Goal: Navigation & Orientation: Understand site structure

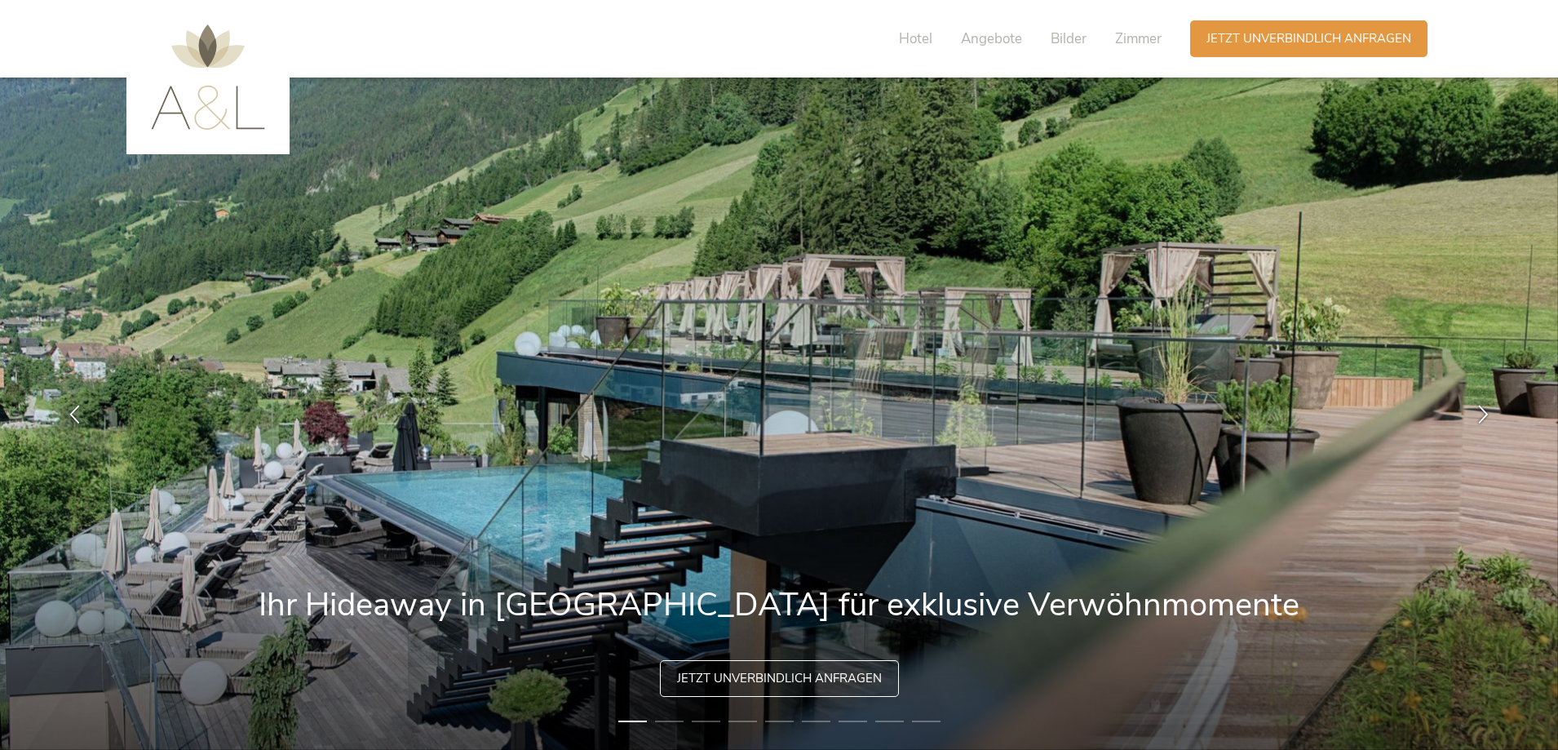
click at [194, 77] on img at bounding box center [208, 76] width 114 height 105
click at [206, 40] on img at bounding box center [208, 76] width 114 height 105
click at [192, 122] on img at bounding box center [208, 76] width 114 height 105
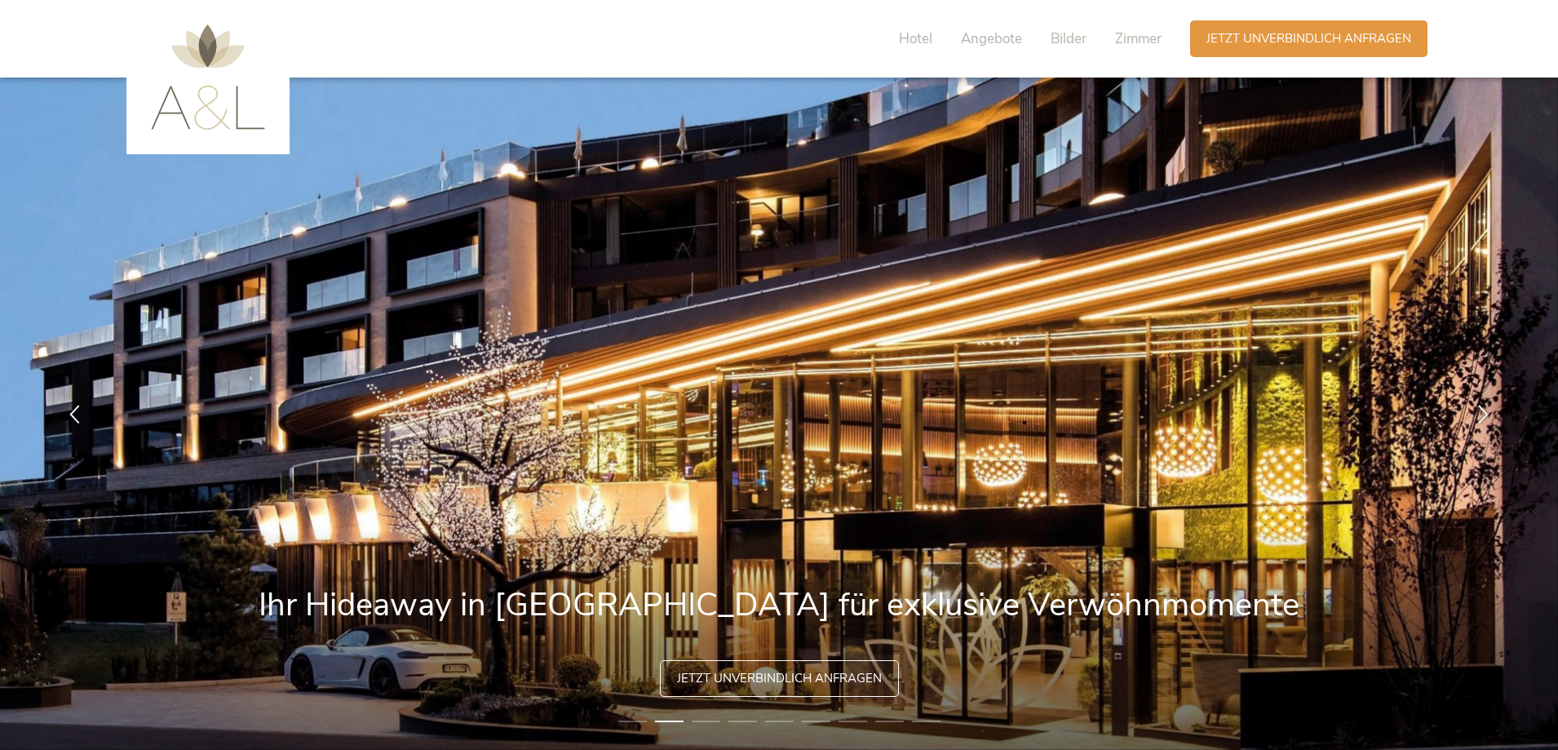
click at [184, 121] on img at bounding box center [208, 76] width 114 height 105
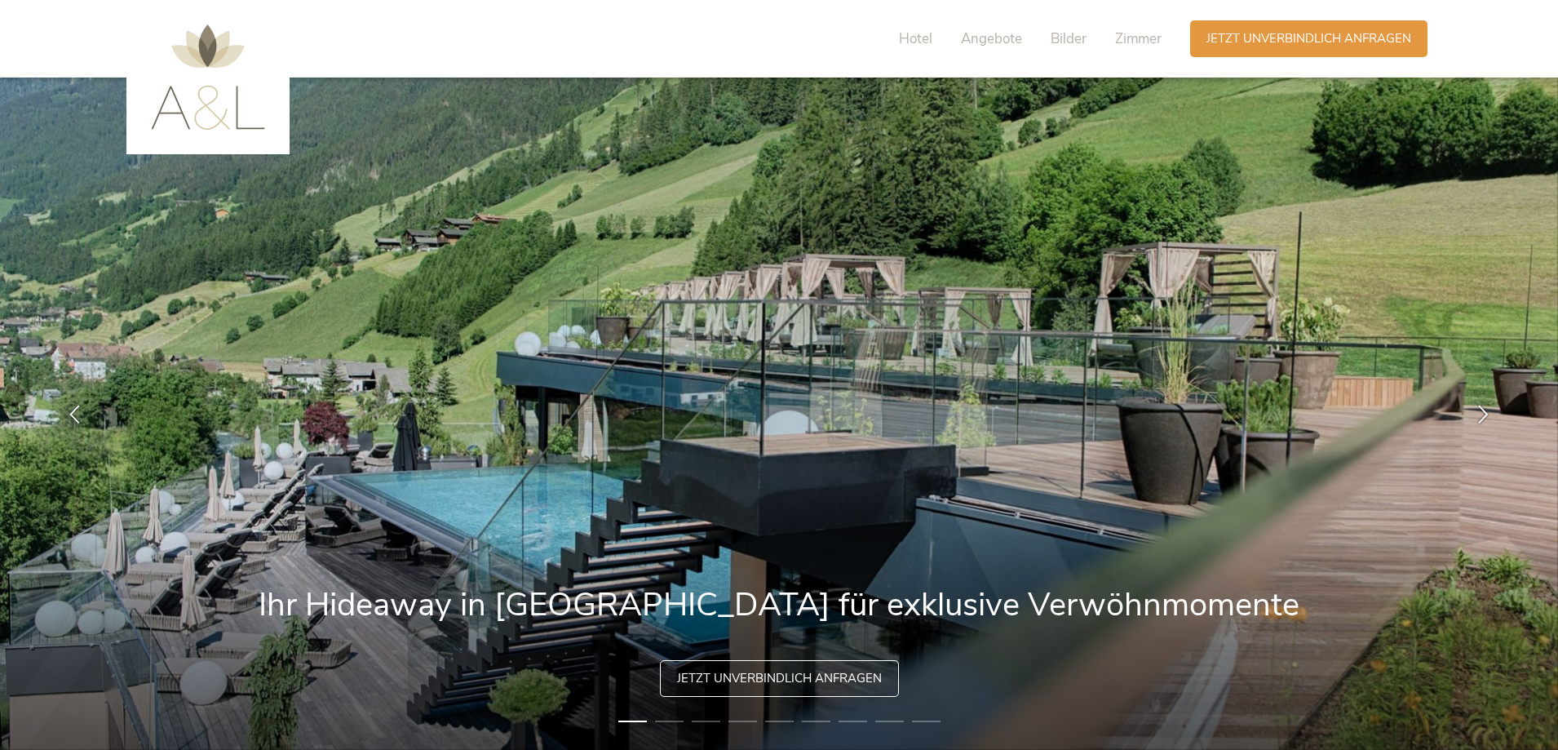
click at [184, 121] on img at bounding box center [208, 76] width 114 height 105
click at [204, 47] on img at bounding box center [208, 76] width 114 height 105
click at [1122, 36] on span "Zimmer" at bounding box center [1138, 38] width 46 height 19
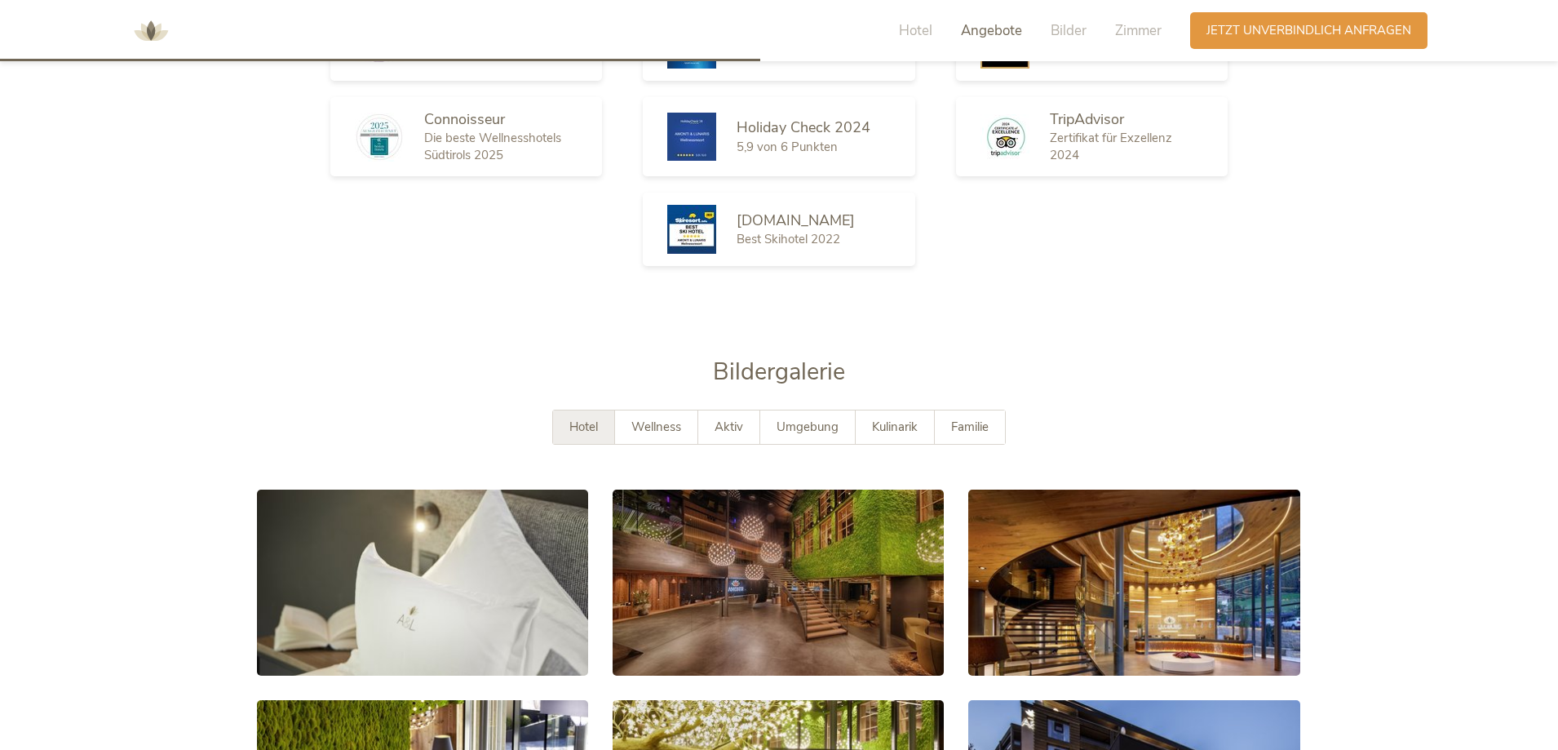
scroll to position [2301, 0]
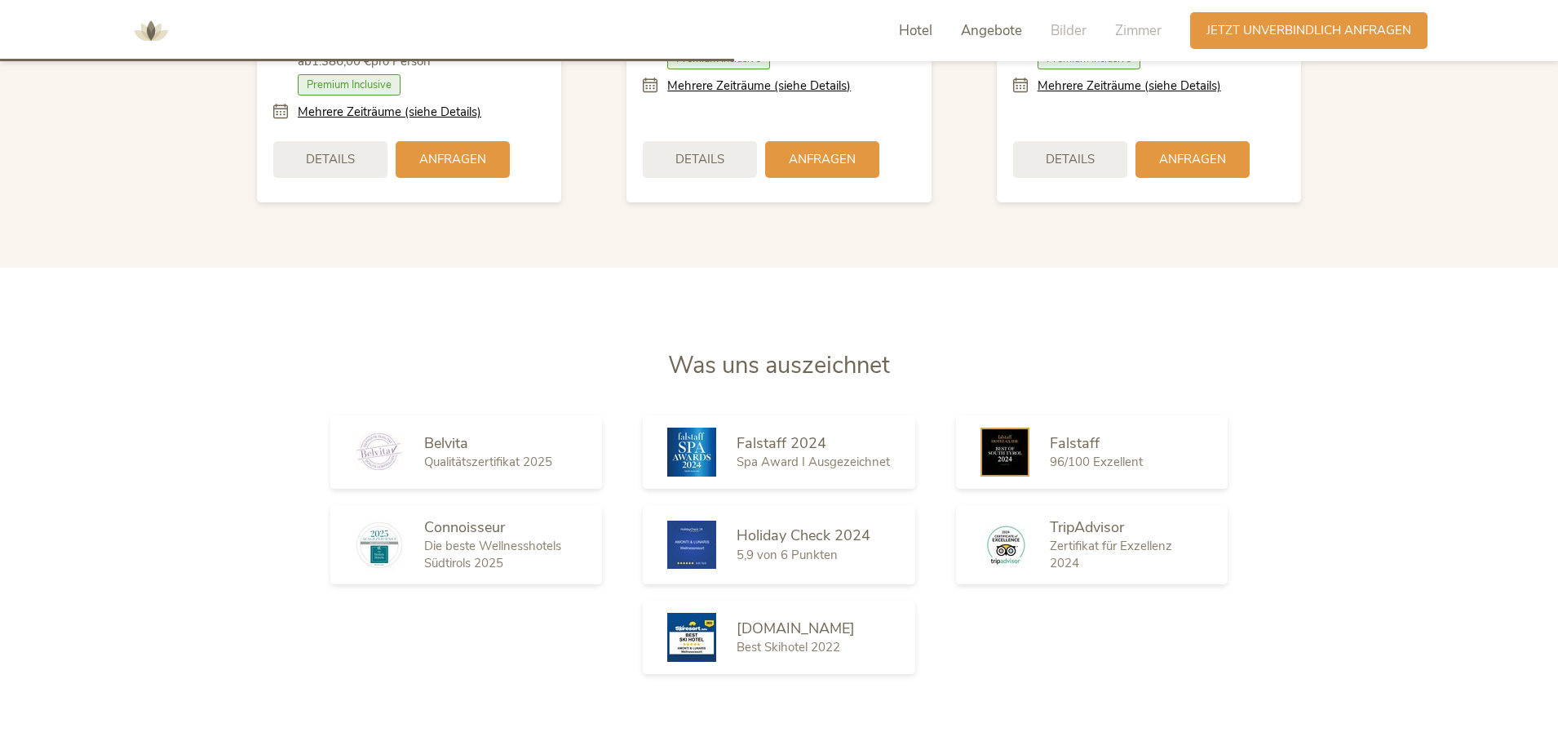
click at [910, 31] on span "Hotel" at bounding box center [915, 30] width 33 height 19
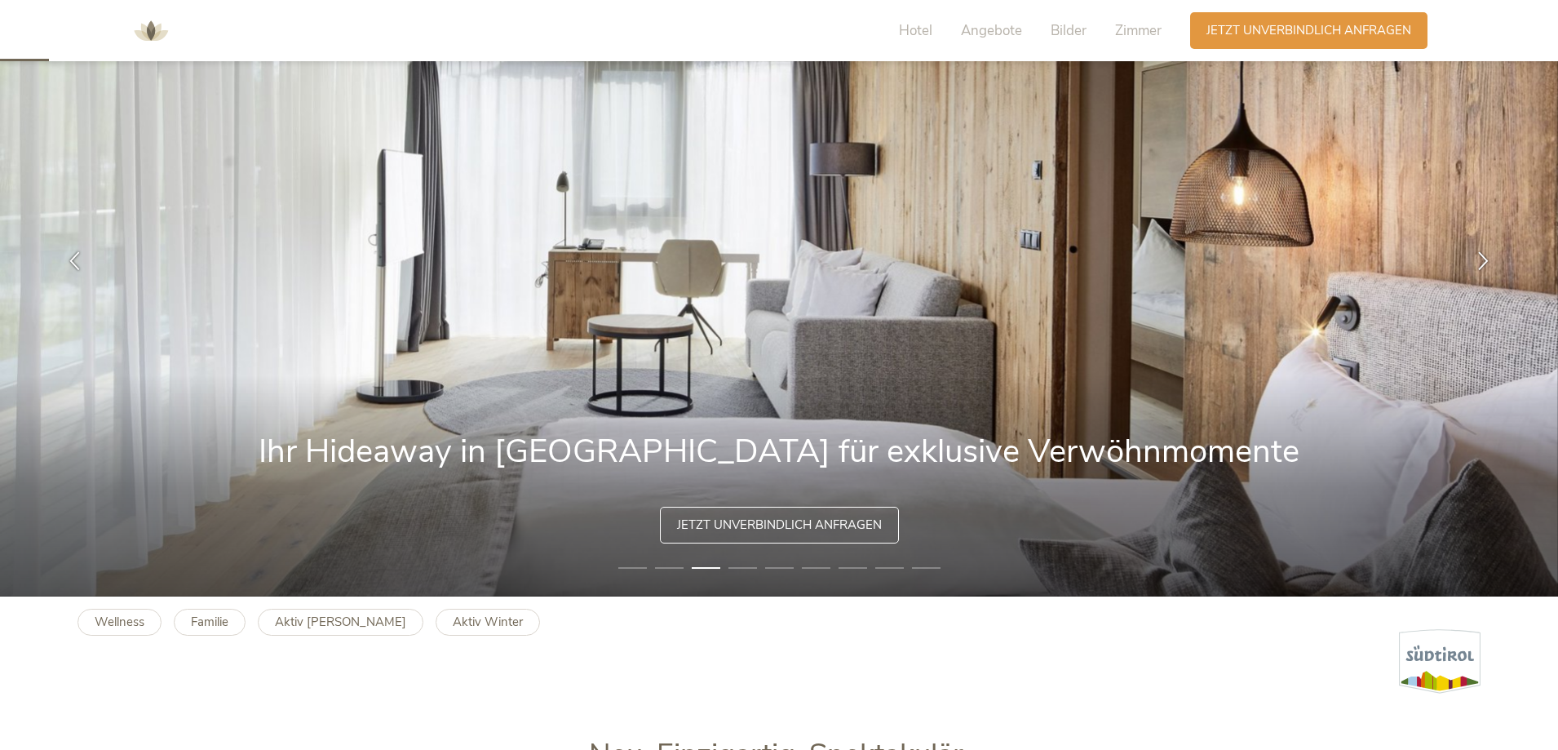
scroll to position [0, 0]
